Goal: Task Accomplishment & Management: Use online tool/utility

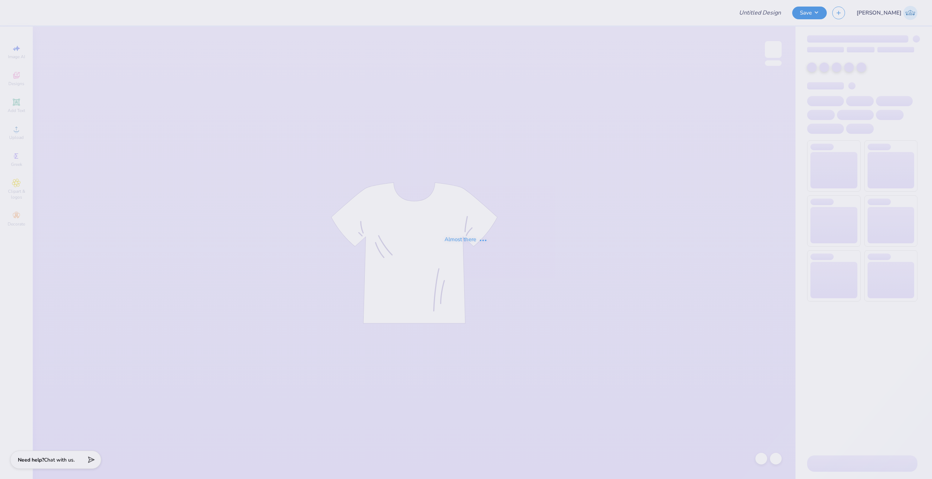
type input "Merch for Field Hockey at [GEOGRAPHIC_DATA]"
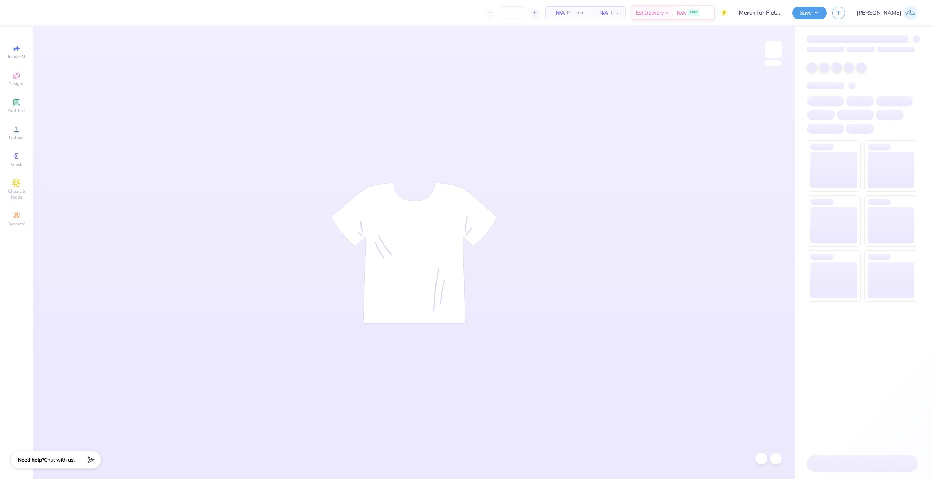
type input "24"
click at [486, 82] on div at bounding box center [414, 253] width 763 height 453
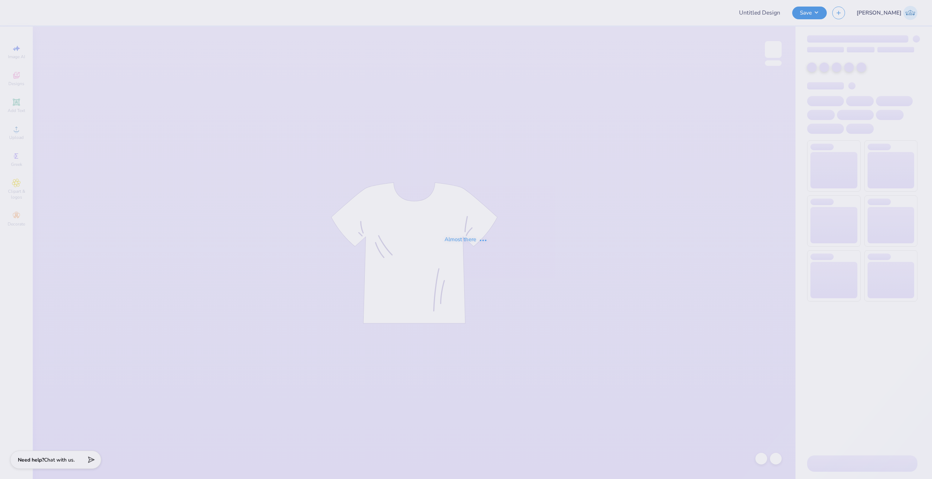
type input "Merch for Field Hockey at [GEOGRAPHIC_DATA]"
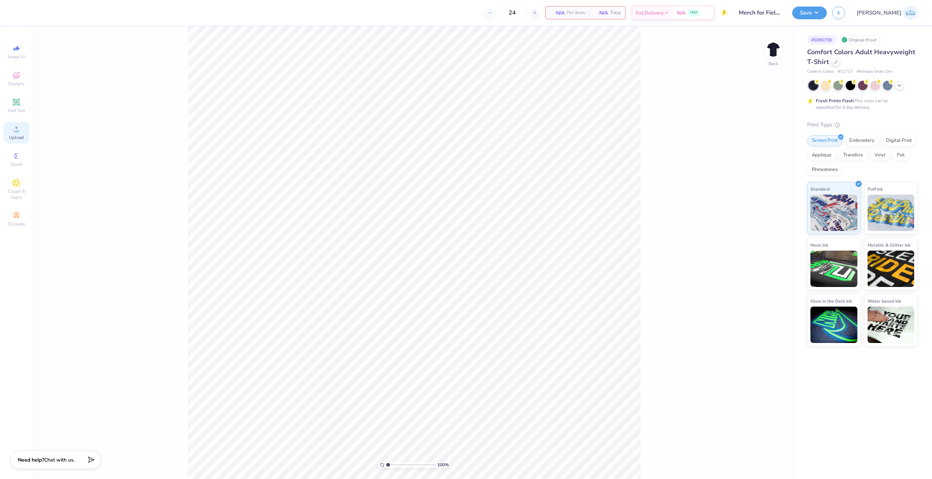
click at [24, 128] on div "Upload" at bounding box center [16, 132] width 25 height 21
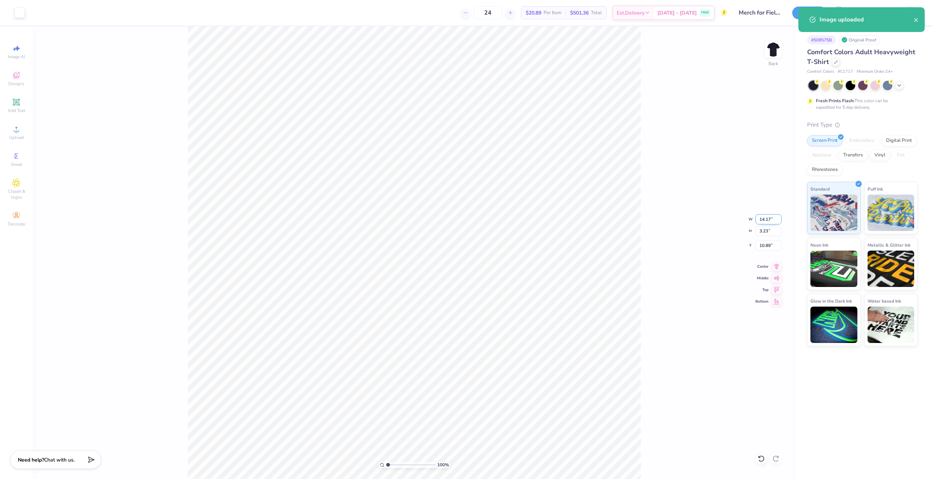
click at [767, 215] on input "14.17" at bounding box center [768, 219] width 26 height 10
type input "12.00"
type input "2.73"
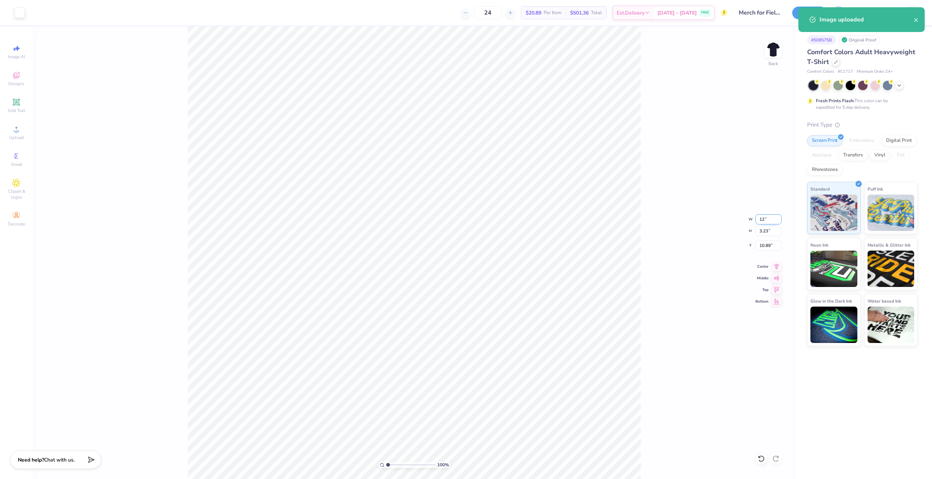
type input "11.13"
click at [764, 240] on div "100 % Back W 12.00 12.00 " H 2.73 2.73 " Y 11.13 11.13 " Center Middle Top Bott…" at bounding box center [414, 253] width 763 height 453
click at [764, 246] on div "100 % Back W 12.00 H 2.73 Y 11.13 Center Middle Top Bottom" at bounding box center [414, 253] width 763 height 453
click at [759, 242] on input "11.13" at bounding box center [768, 246] width 26 height 10
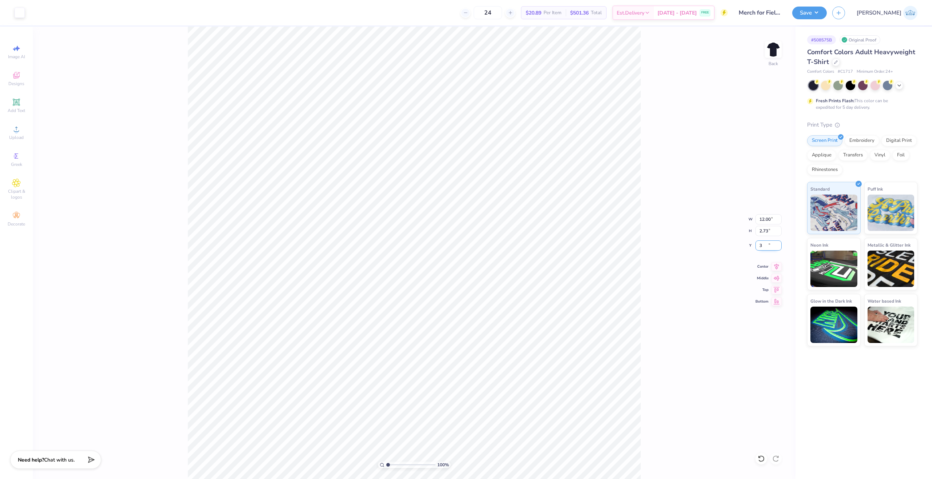
type input "3.00"
click at [772, 271] on div "100 % Back W 12.00 12.00 " H 2.73 2.73 " Y 3.00 3.00 " Center Middle Top Bottom" at bounding box center [414, 253] width 763 height 453
click at [774, 267] on icon at bounding box center [776, 265] width 10 height 9
click at [827, 16] on button "Save" at bounding box center [809, 11] width 35 height 13
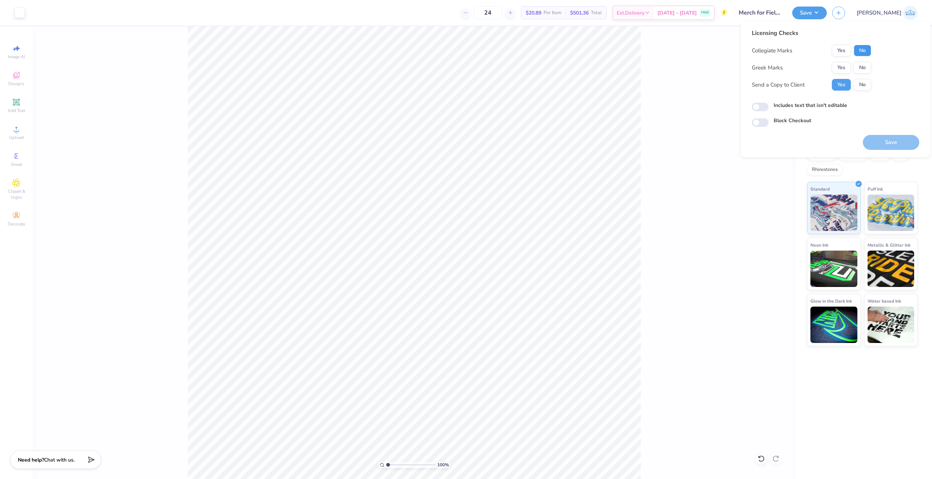
click at [866, 47] on button "No" at bounding box center [862, 51] width 17 height 12
click at [845, 51] on button "Yes" at bounding box center [841, 51] width 19 height 12
click at [858, 67] on button "No" at bounding box center [862, 68] width 17 height 12
click at [752, 108] on input "Includes text that isn't editable" at bounding box center [760, 107] width 17 height 9
checkbox input "true"
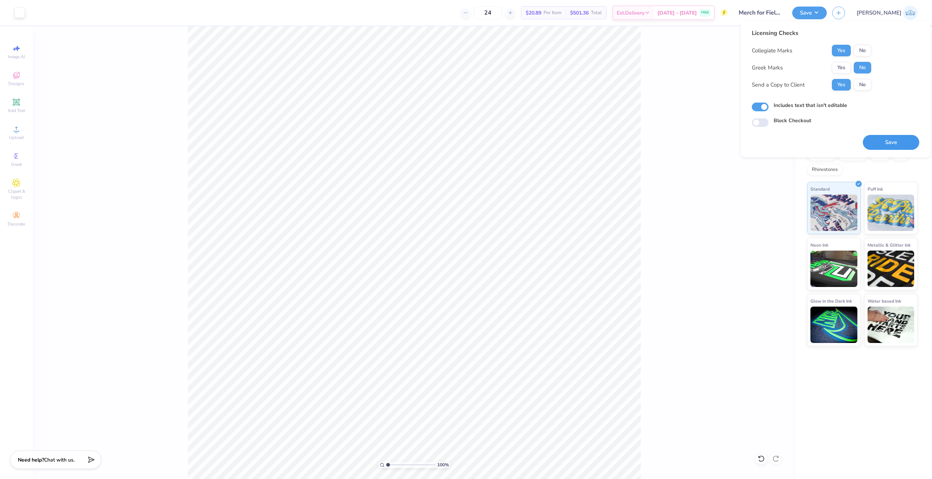
click at [882, 137] on button "Save" at bounding box center [891, 142] width 56 height 15
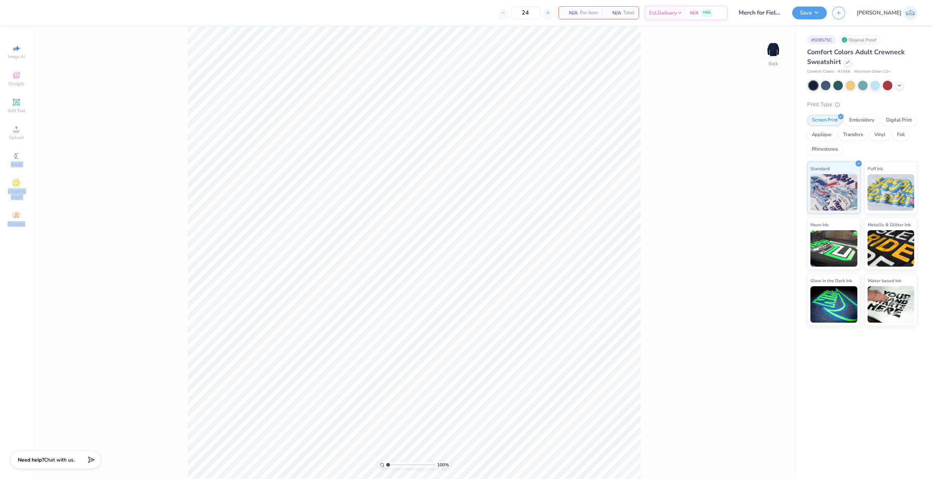
click at [32, 128] on div "24 N/A Per Item N/A Total Est. Delivery N/A FREE Design Title Merch for Field H…" at bounding box center [466, 239] width 932 height 479
click at [26, 127] on div "Upload" at bounding box center [16, 132] width 25 height 21
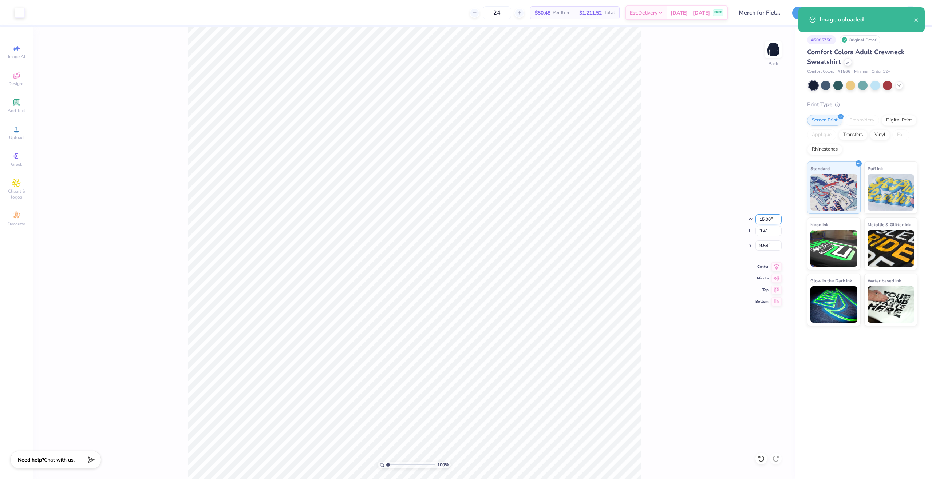
click at [760, 219] on input "15.00" at bounding box center [768, 219] width 26 height 10
type input "12.00"
type input "2.73"
click at [765, 241] on input "9.88" at bounding box center [768, 246] width 26 height 10
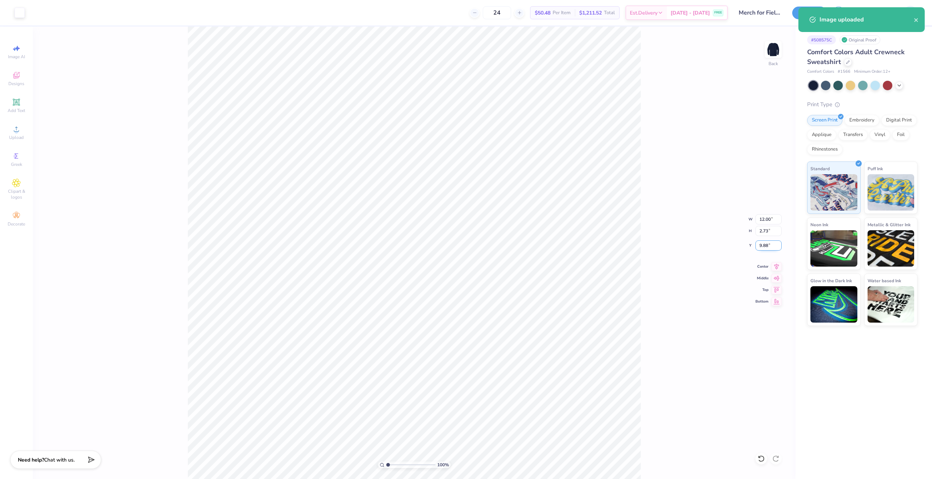
click at [765, 241] on input "9.88" at bounding box center [768, 246] width 26 height 10
type input "3.00"
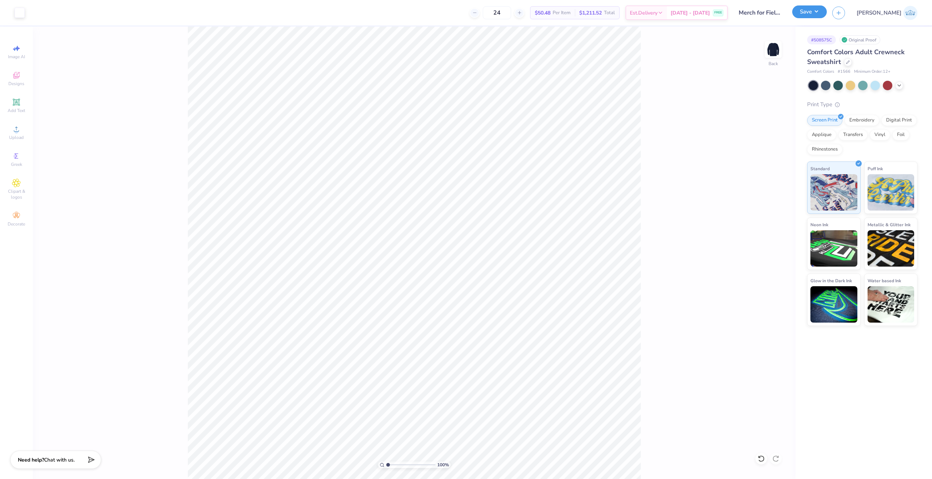
click at [827, 14] on button "Save" at bounding box center [809, 11] width 35 height 13
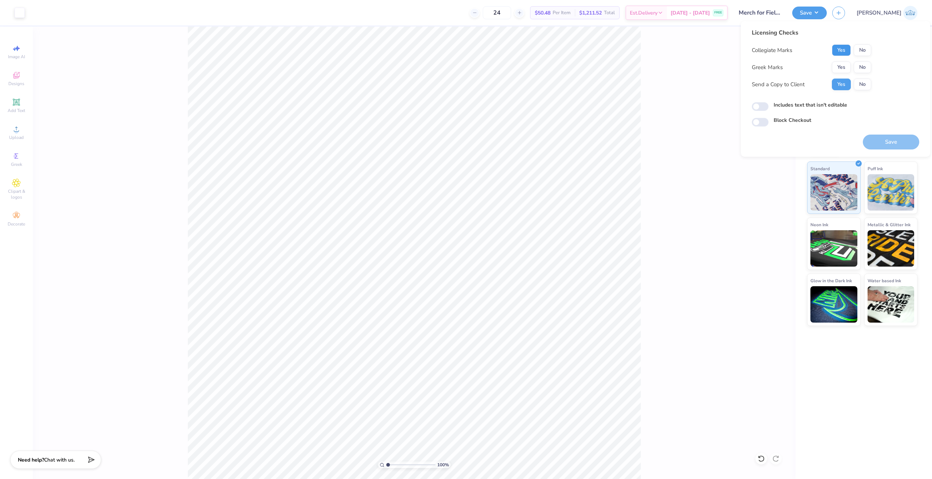
click at [841, 46] on button "Yes" at bounding box center [841, 50] width 19 height 12
click at [868, 69] on button "No" at bounding box center [862, 68] width 17 height 12
click at [765, 106] on input "Includes text that isn't editable" at bounding box center [760, 106] width 17 height 9
checkbox input "true"
click at [876, 139] on button "Save" at bounding box center [891, 142] width 56 height 15
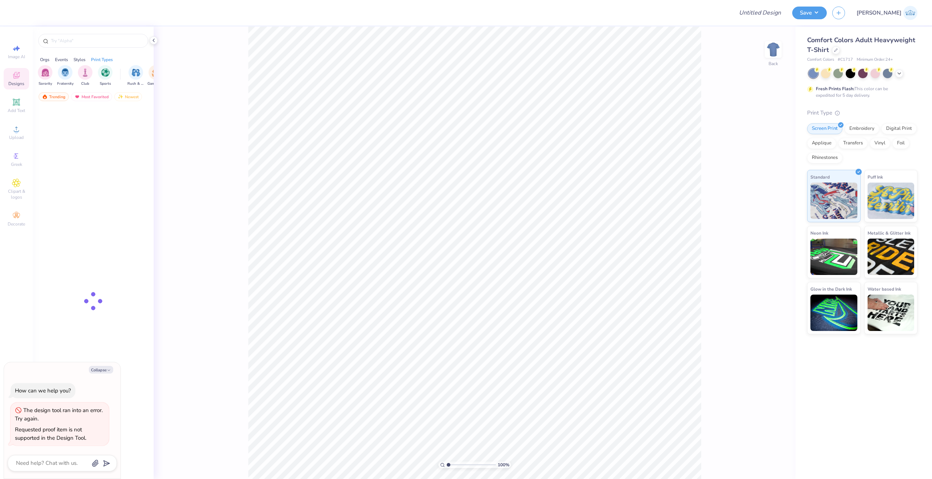
type textarea "x"
